Goal: Navigation & Orientation: Find specific page/section

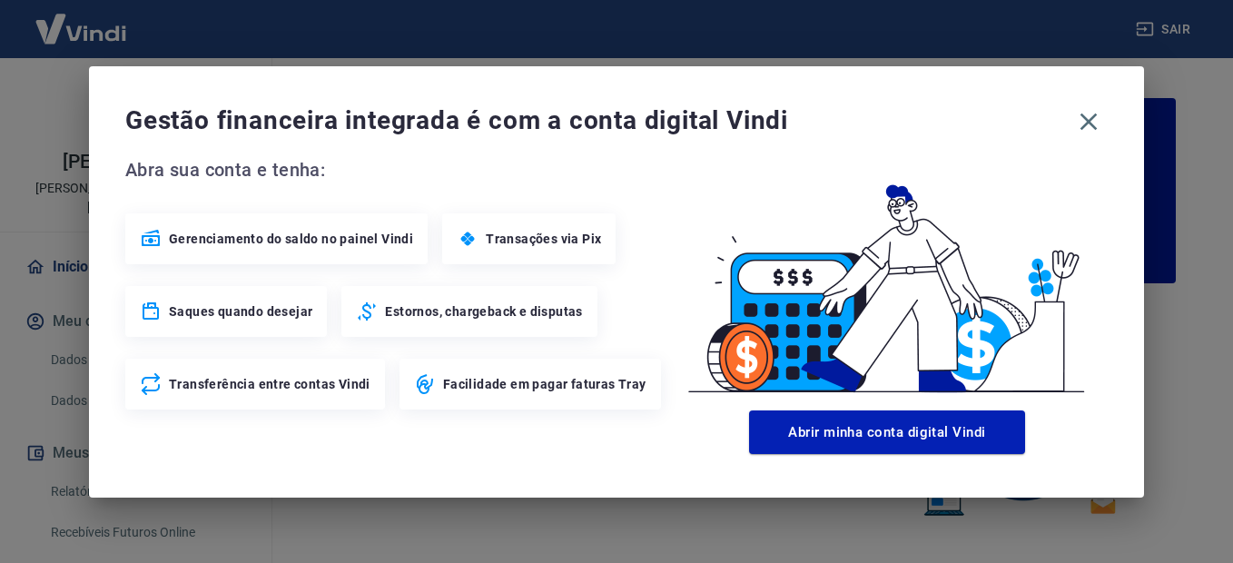
click at [1088, 121] on icon "button" at bounding box center [1089, 121] width 17 height 17
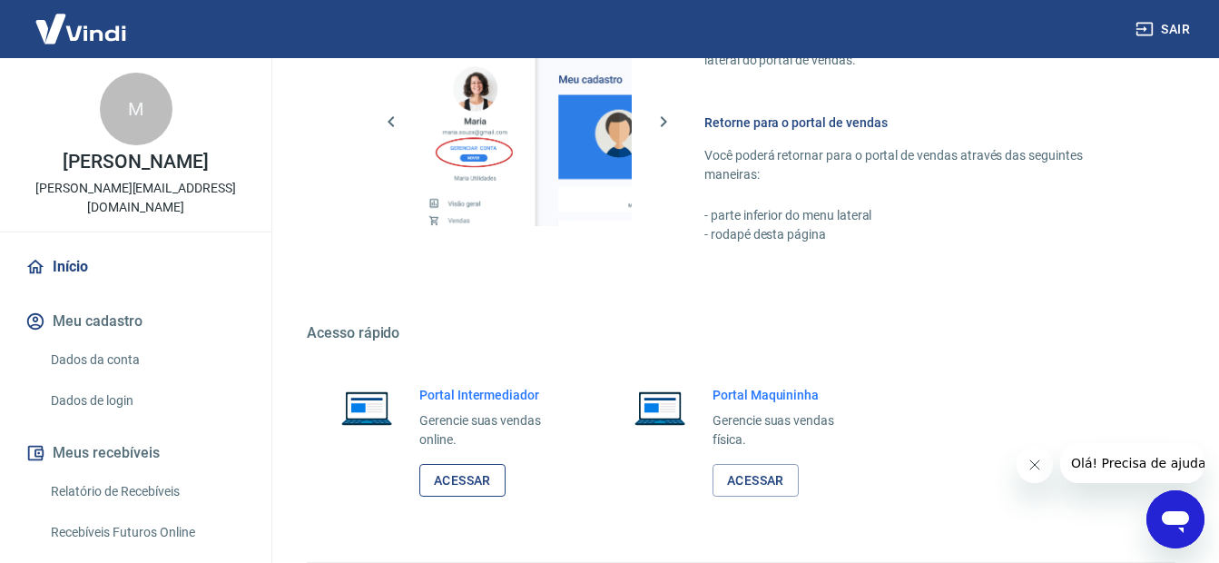
click at [474, 483] on link "Acessar" at bounding box center [462, 481] width 86 height 34
